Goal: Check status: Check status

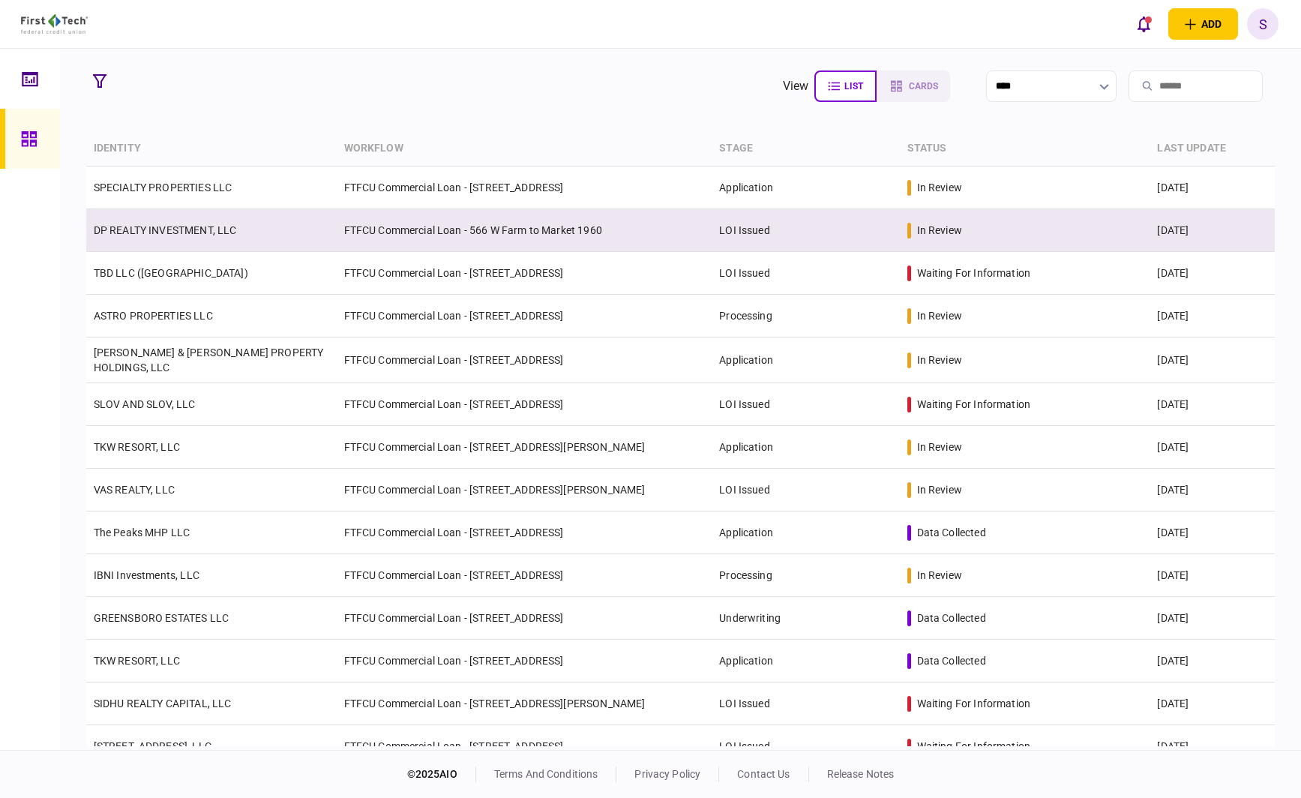
click at [792, 225] on td "LOI Issued" at bounding box center [806, 230] width 188 height 43
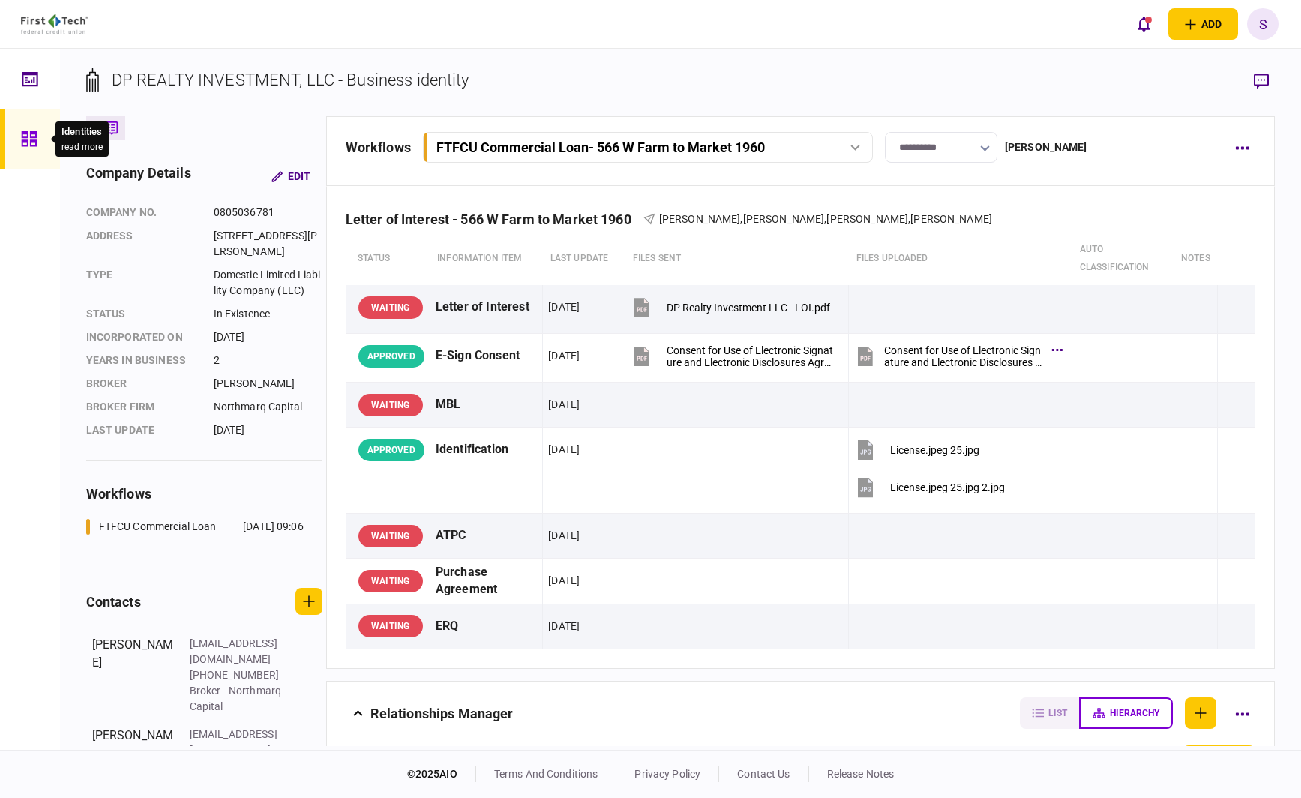
click at [23, 139] on icon at bounding box center [29, 139] width 17 height 17
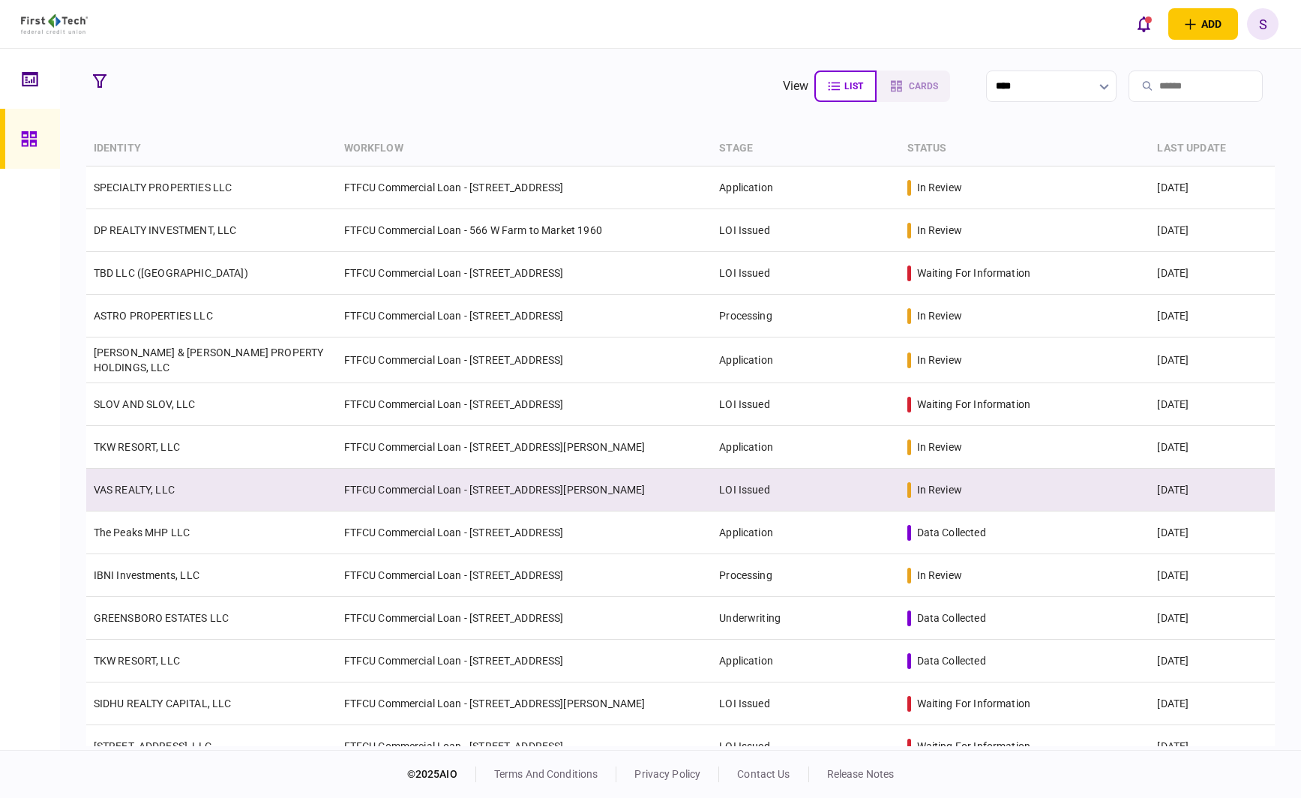
click at [441, 484] on td "FTFCU Commercial Loan - [STREET_ADDRESS][PERSON_NAME]" at bounding box center [525, 490] width 376 height 43
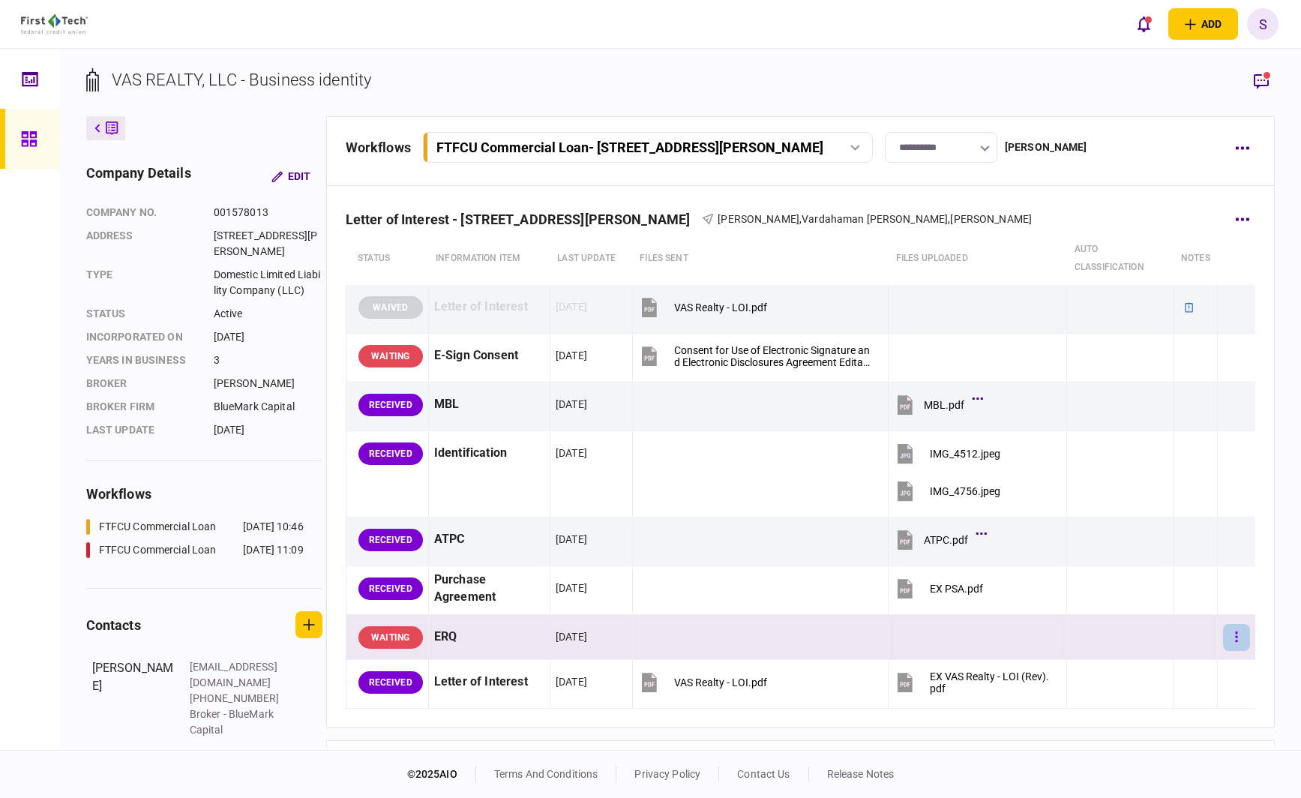
click at [1229, 633] on button "button" at bounding box center [1236, 637] width 27 height 27
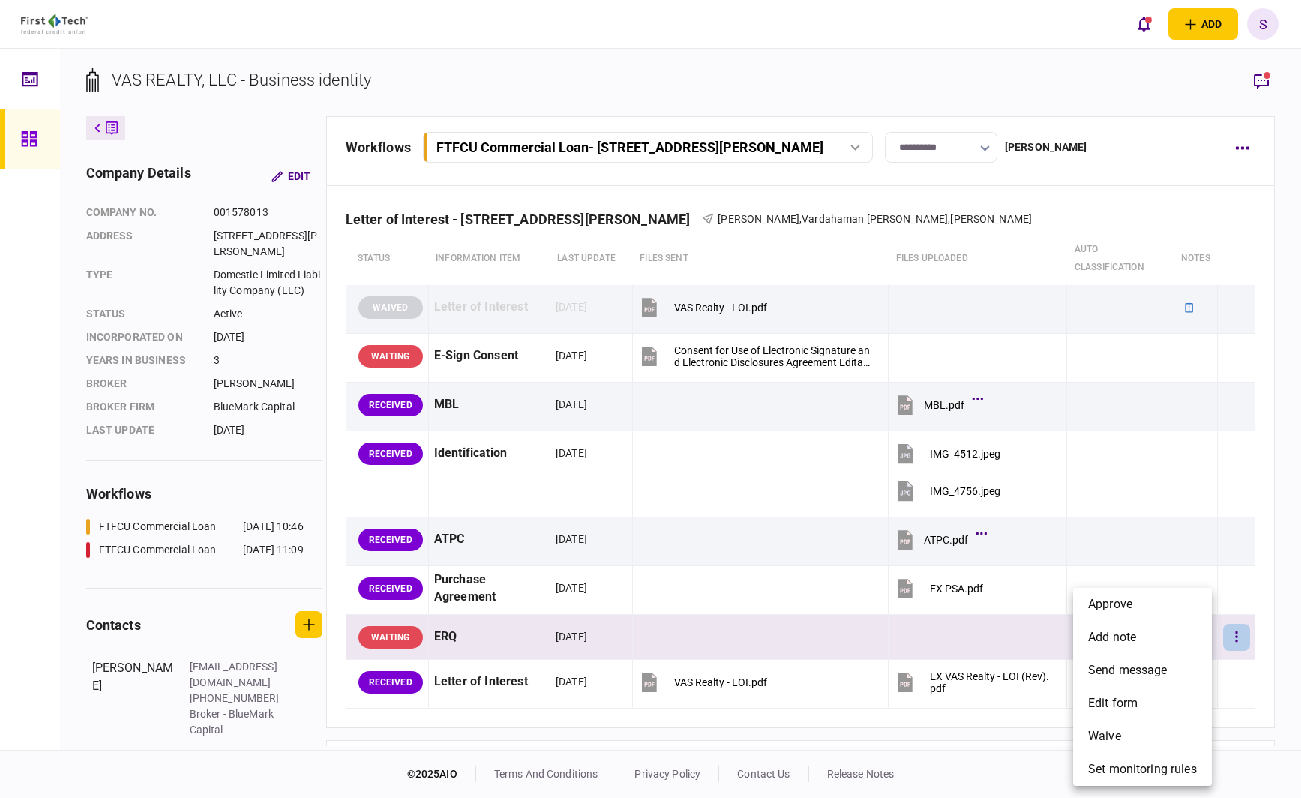
click at [886, 72] on div at bounding box center [650, 399] width 1301 height 798
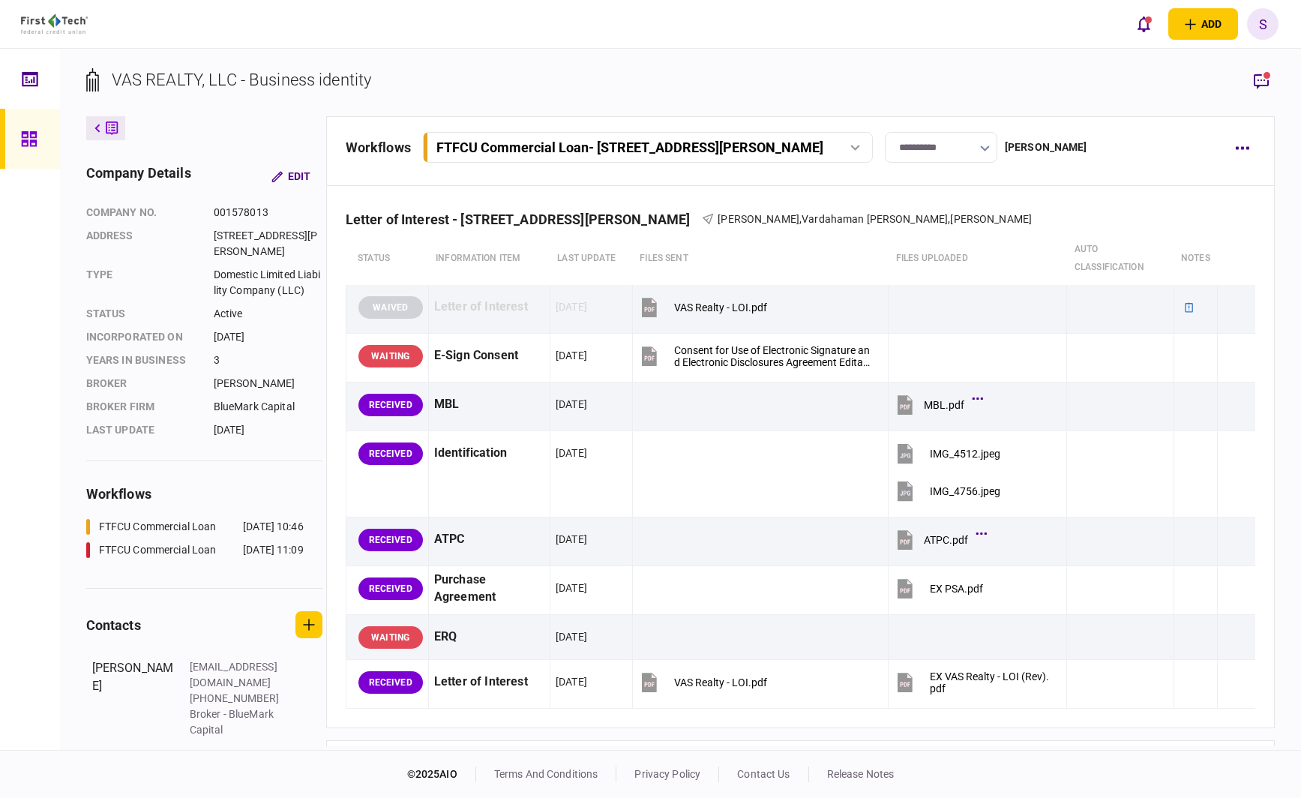
click at [33, 142] on icon at bounding box center [28, 138] width 15 height 15
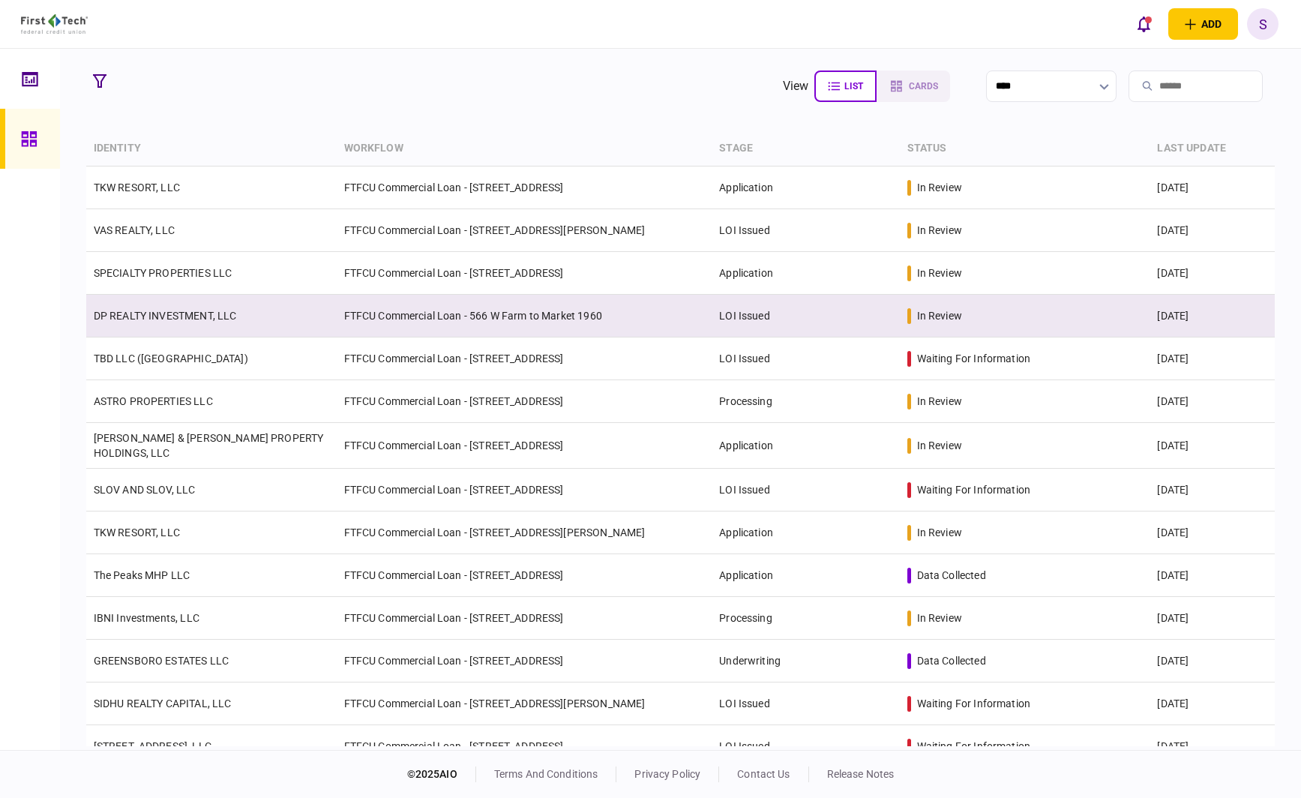
click at [269, 301] on td "DP REALTY INVESTMENT, LLC" at bounding box center [211, 316] width 251 height 43
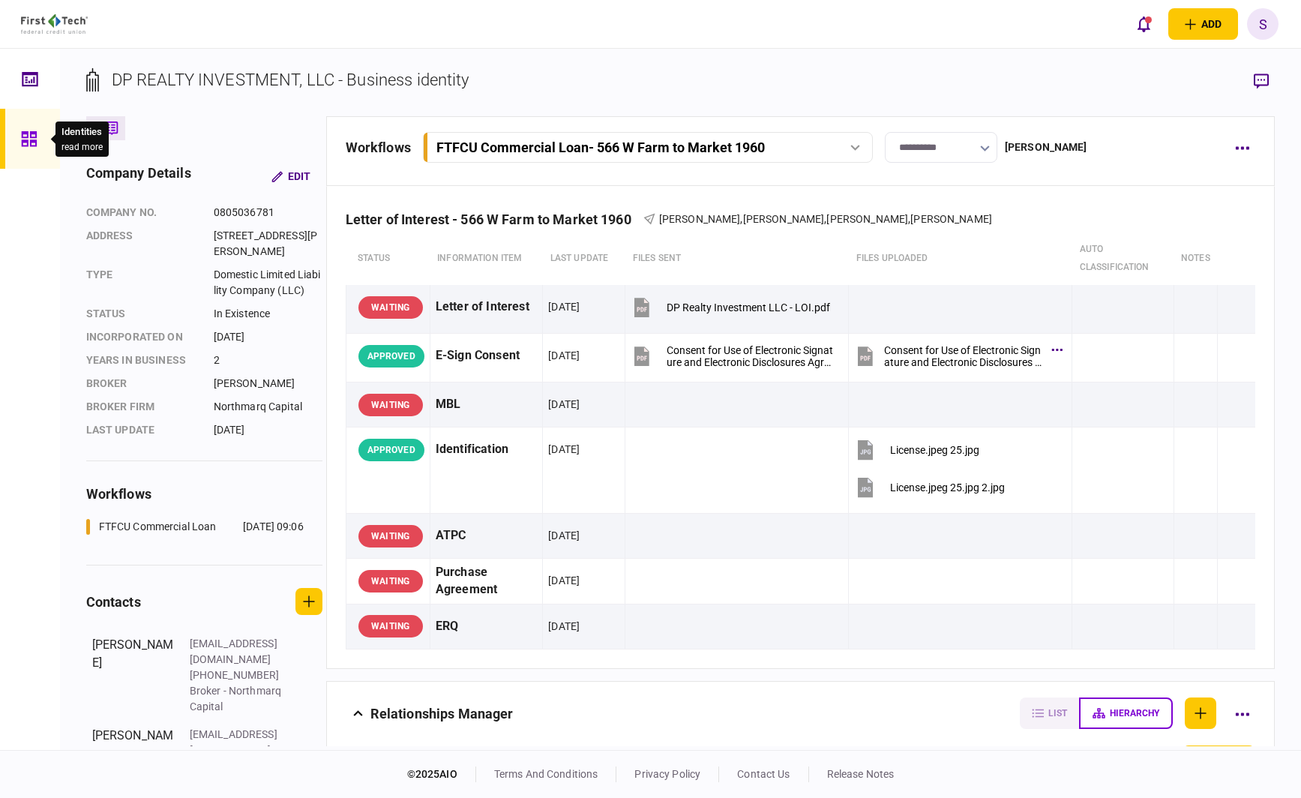
click at [32, 146] on icon at bounding box center [28, 138] width 15 height 15
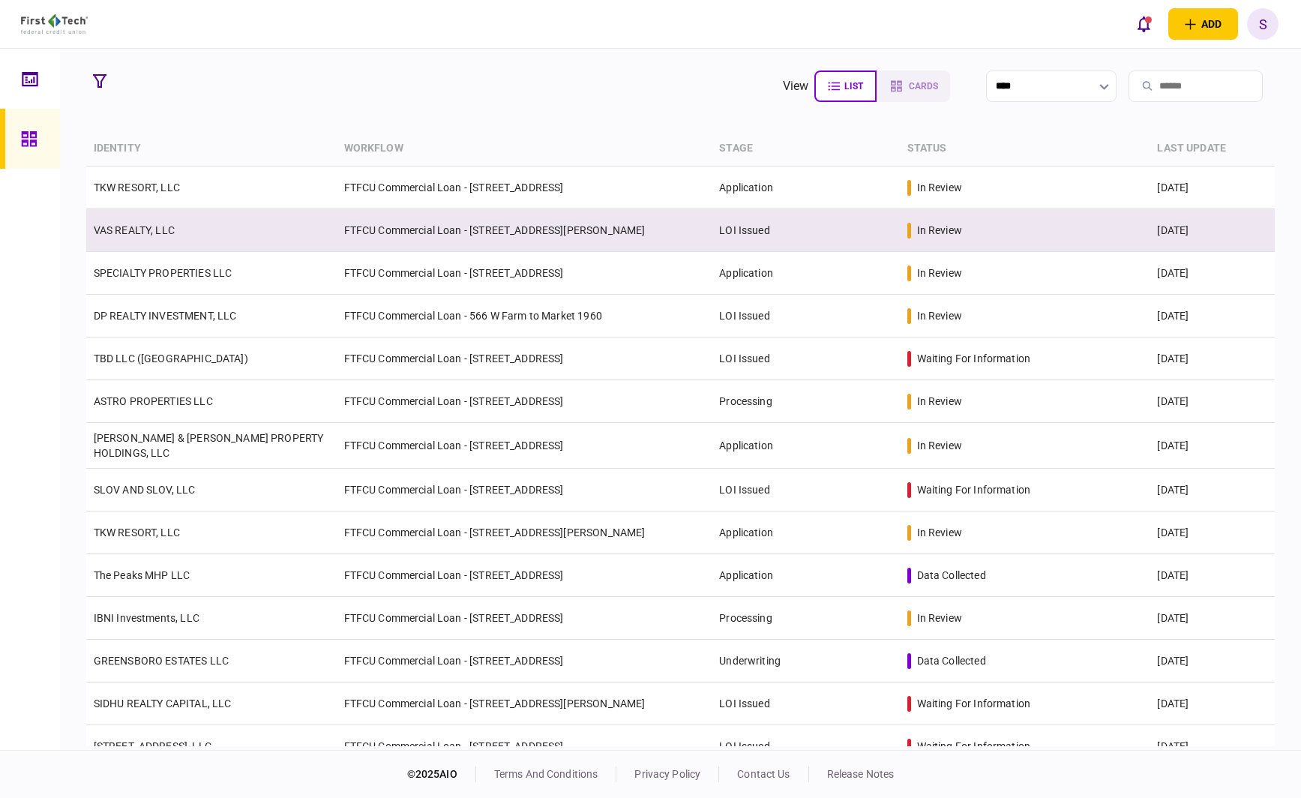
click at [240, 225] on td "VAS REALTY, LLC" at bounding box center [211, 230] width 251 height 43
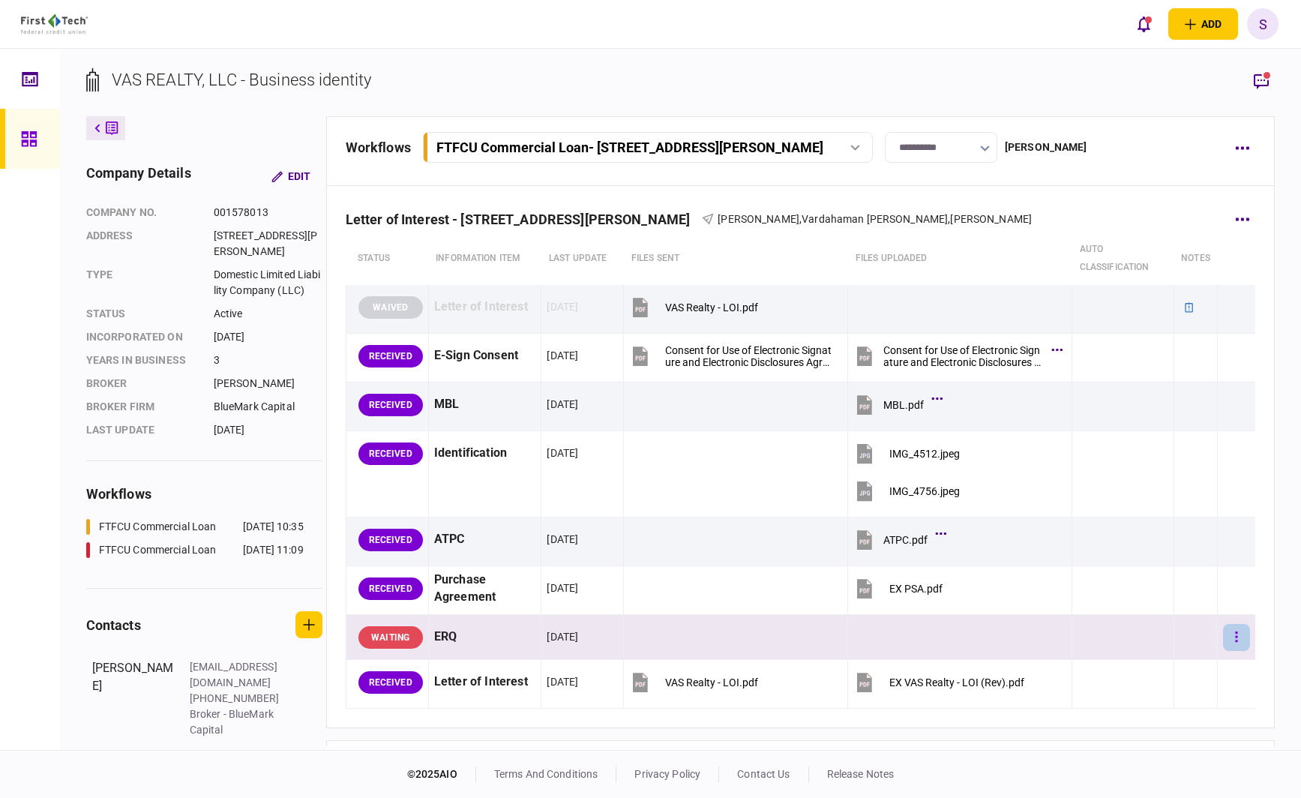
click at [1229, 636] on button "button" at bounding box center [1236, 637] width 27 height 27
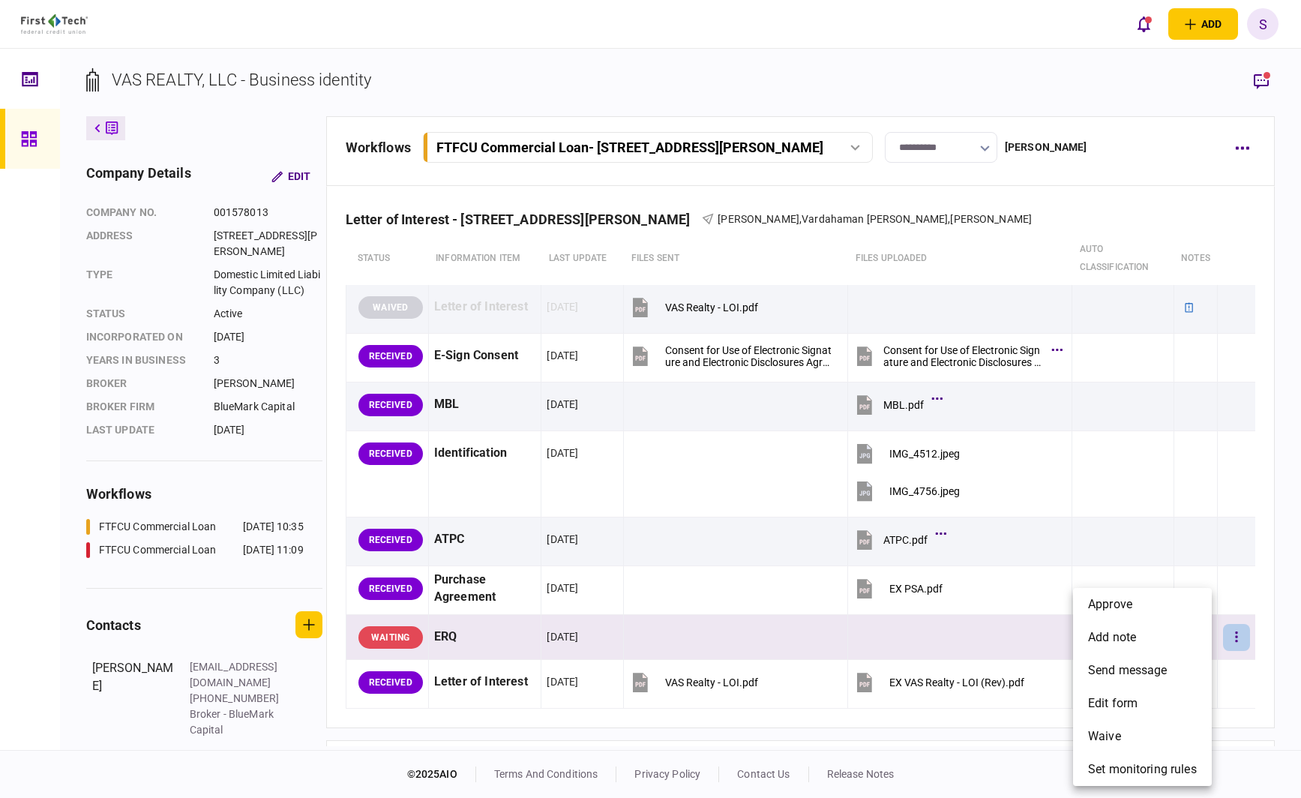
click at [925, 636] on div at bounding box center [650, 399] width 1301 height 798
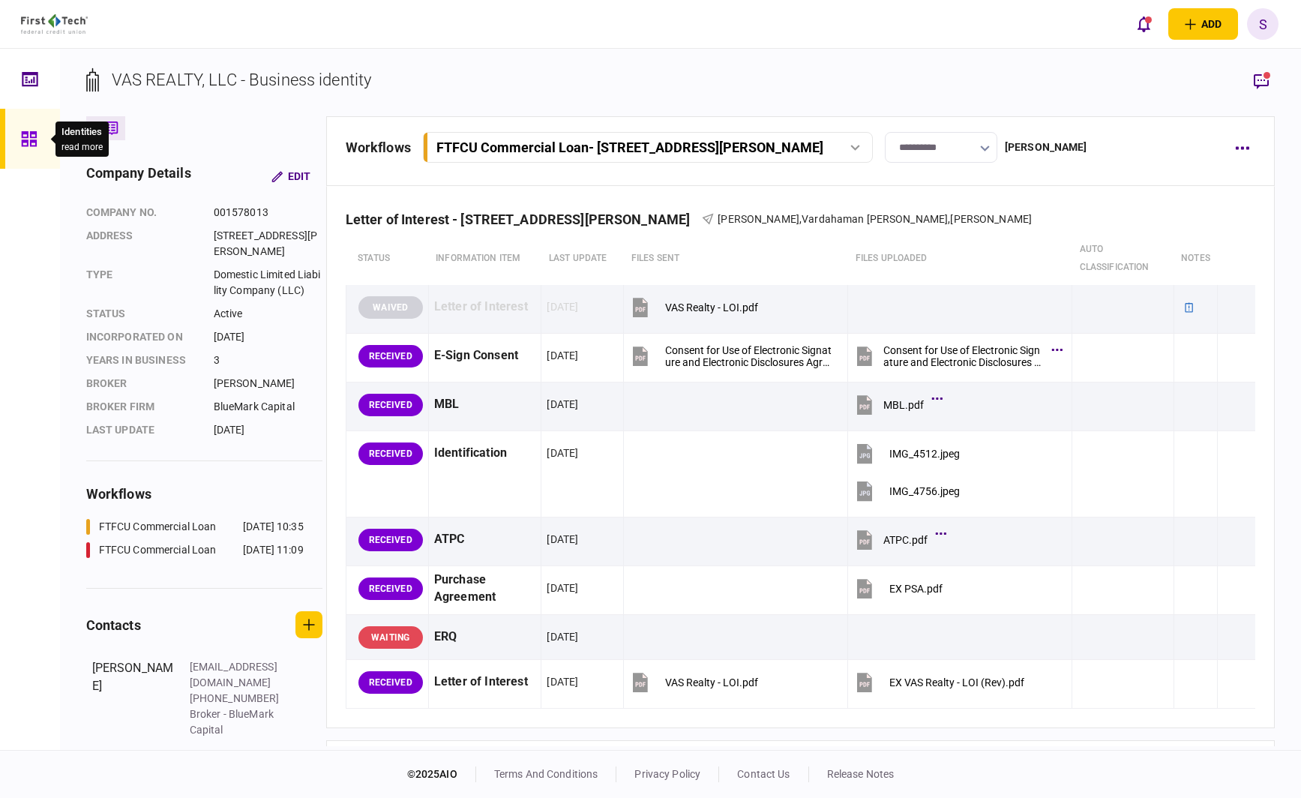
click at [32, 141] on icon at bounding box center [28, 138] width 15 height 15
